Goal: Task Accomplishment & Management: Manage account settings

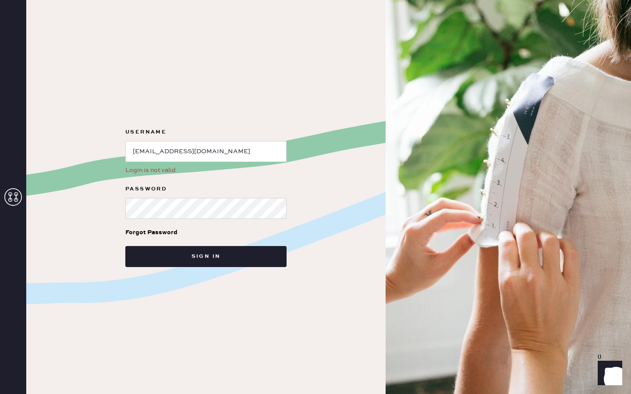
click at [309, 166] on div "Username Login is not valid Password Forgot Password Sign in" at bounding box center [205, 197] width 359 height 394
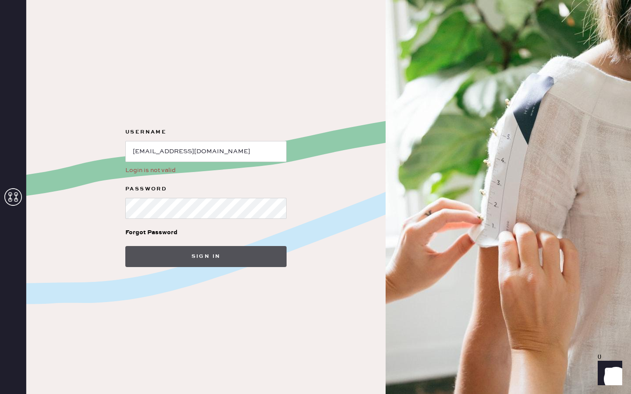
click at [201, 260] on button "Sign in" at bounding box center [205, 256] width 161 height 21
click at [230, 251] on button "Sign in" at bounding box center [205, 256] width 161 height 21
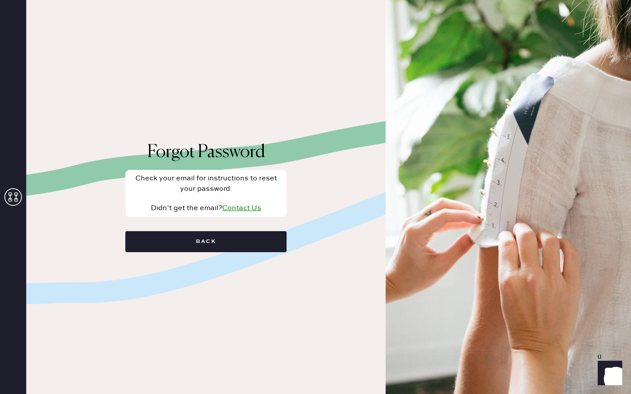
click at [215, 241] on button "Back" at bounding box center [205, 241] width 161 height 21
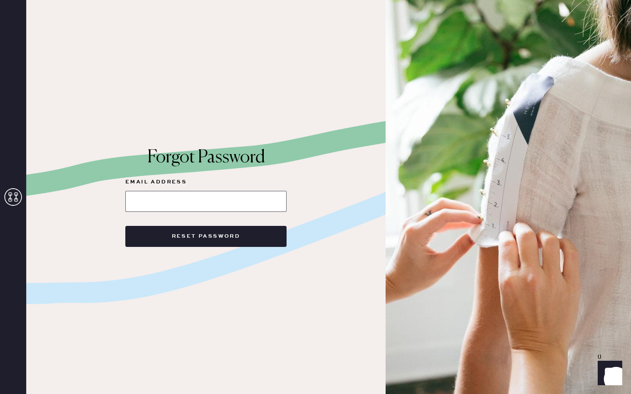
click at [213, 201] on input at bounding box center [205, 201] width 161 height 21
type input "[EMAIL_ADDRESS][DOMAIN_NAME]"
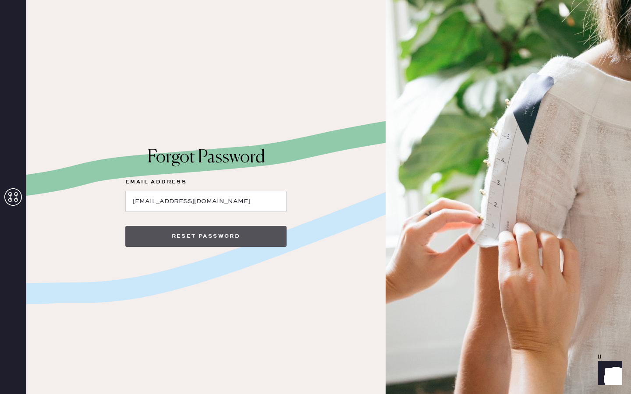
click at [213, 236] on button "Reset Password" at bounding box center [205, 236] width 161 height 21
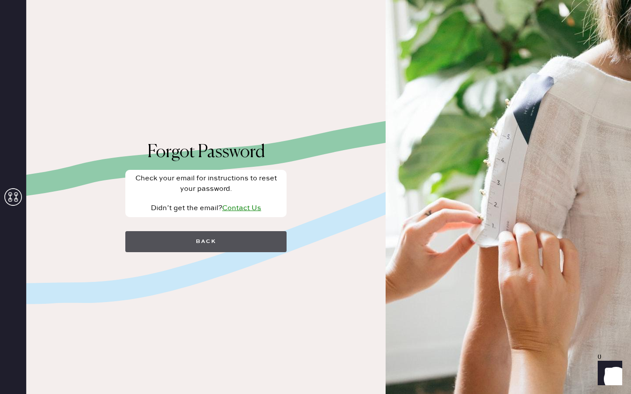
click at [200, 244] on button "Back" at bounding box center [205, 241] width 161 height 21
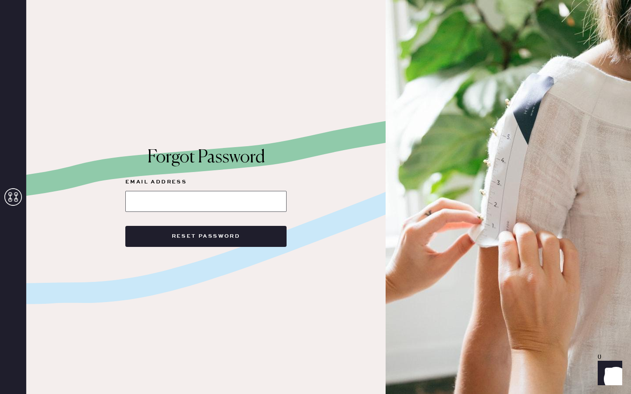
click at [198, 203] on input at bounding box center [205, 201] width 161 height 21
click at [331, 13] on div "Forgot Password Email Address Reset Password" at bounding box center [205, 197] width 359 height 394
